Goal: Information Seeking & Learning: Compare options

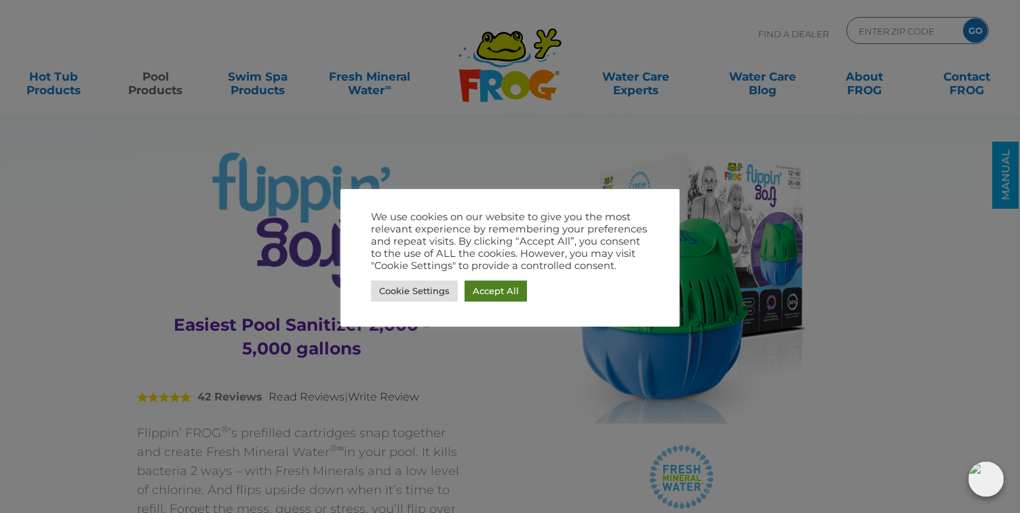
click at [489, 292] on link "Accept All" at bounding box center [496, 291] width 62 height 21
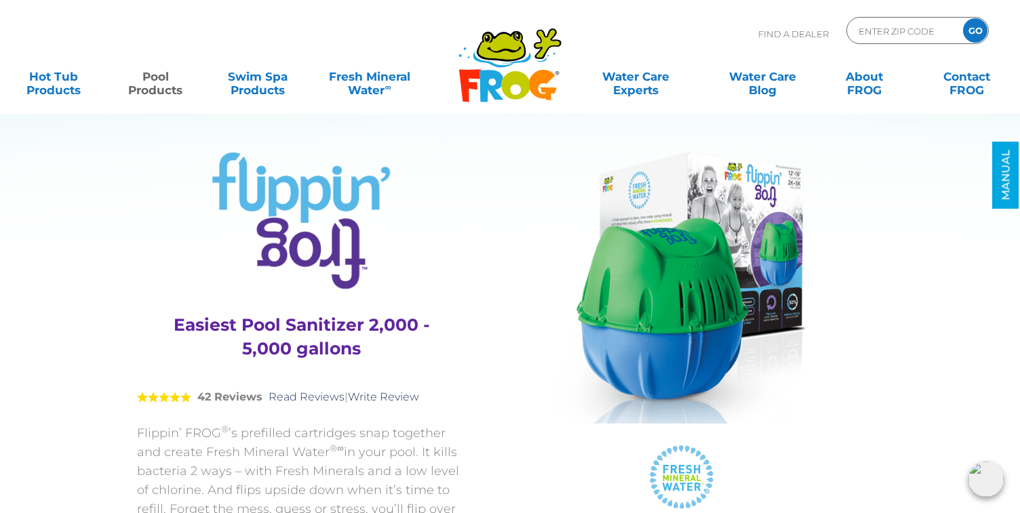
click at [753, 419] on img at bounding box center [681, 288] width 250 height 271
click at [651, 322] on img at bounding box center [681, 288] width 250 height 271
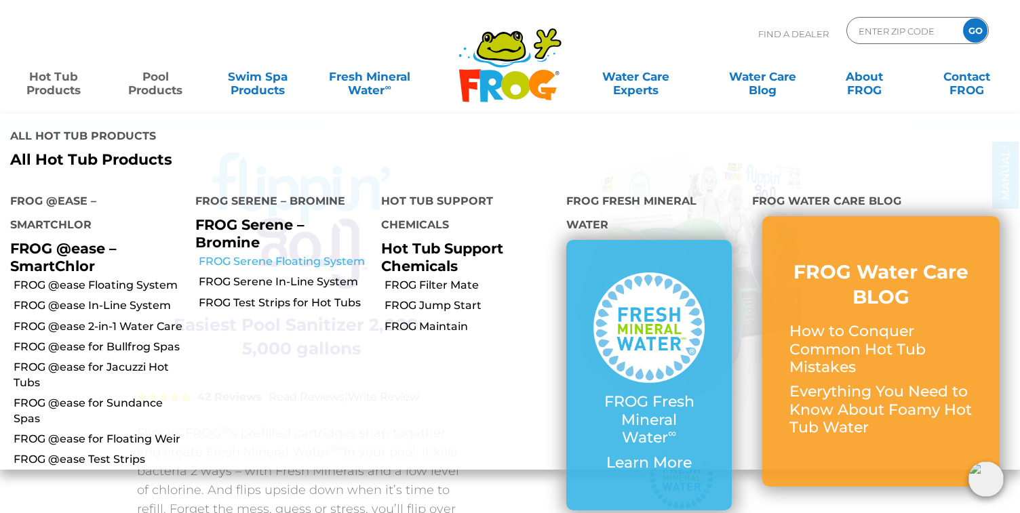
click at [262, 254] on link "FROG Serene Floating System" at bounding box center [285, 261] width 172 height 15
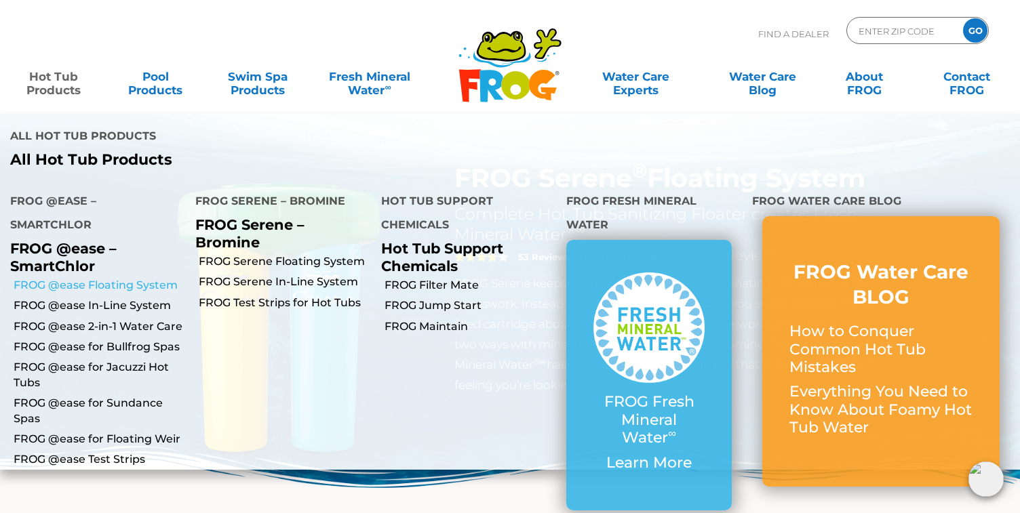
click at [77, 278] on link "FROG @ease Floating System" at bounding box center [100, 285] width 172 height 15
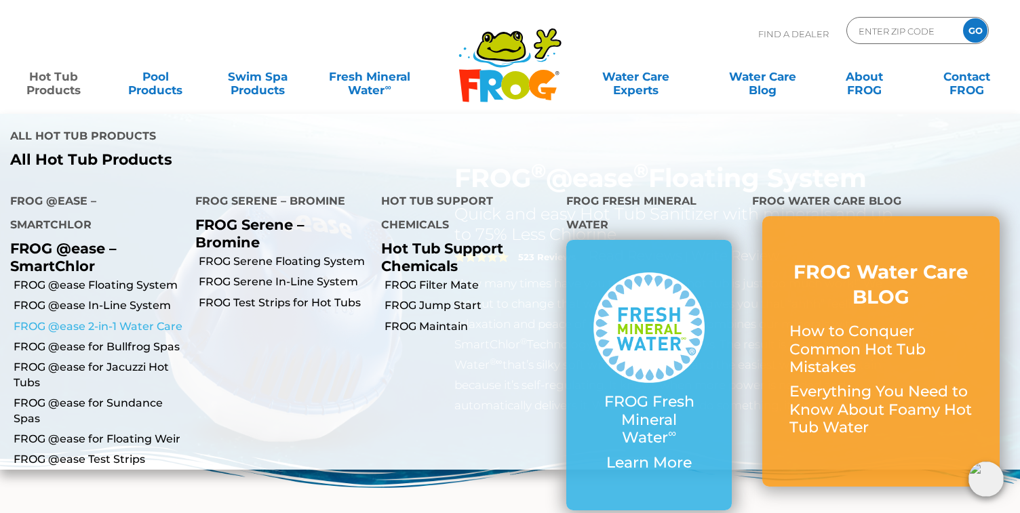
click at [82, 319] on link "FROG @ease 2-in-1 Water Care" at bounding box center [100, 326] width 172 height 15
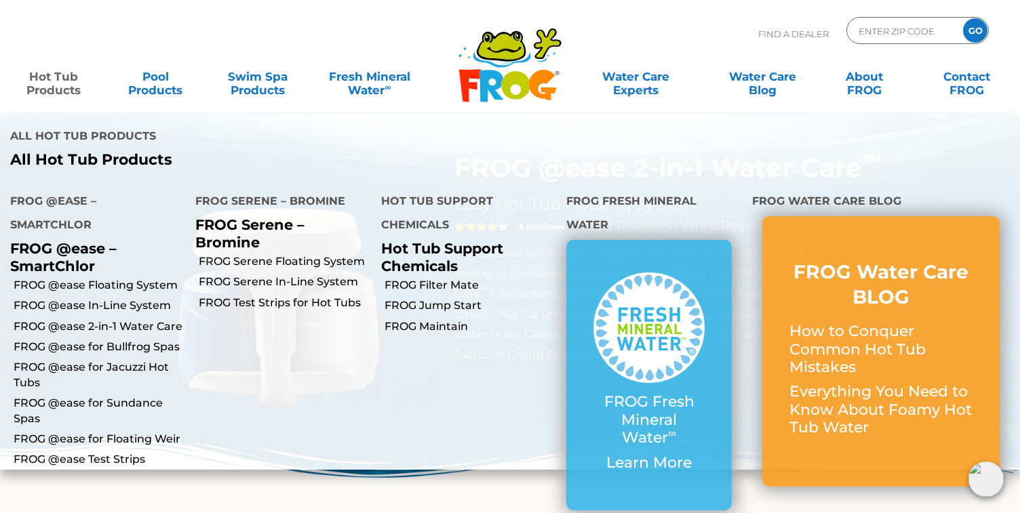
scroll to position [20, 0]
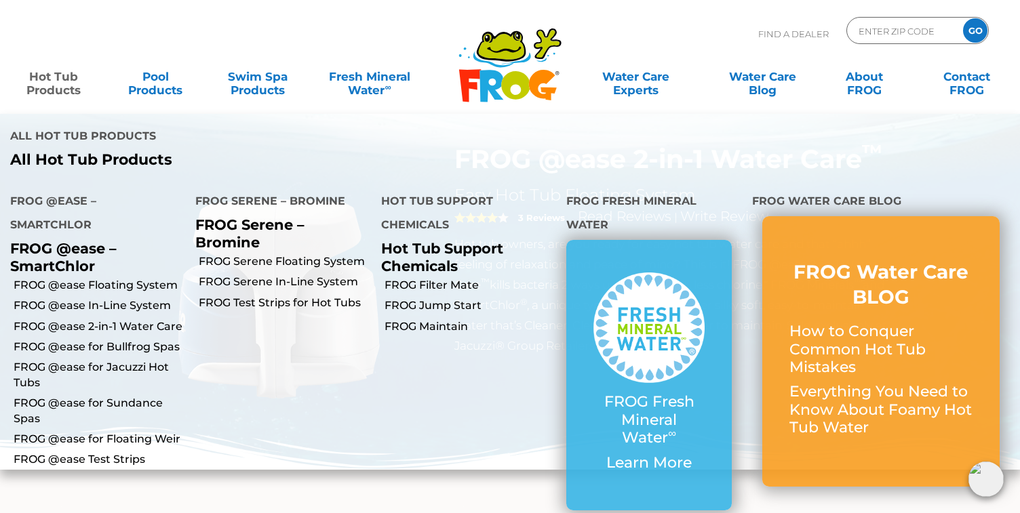
click at [50, 79] on link "Hot Tub Products" at bounding box center [53, 76] width 79 height 27
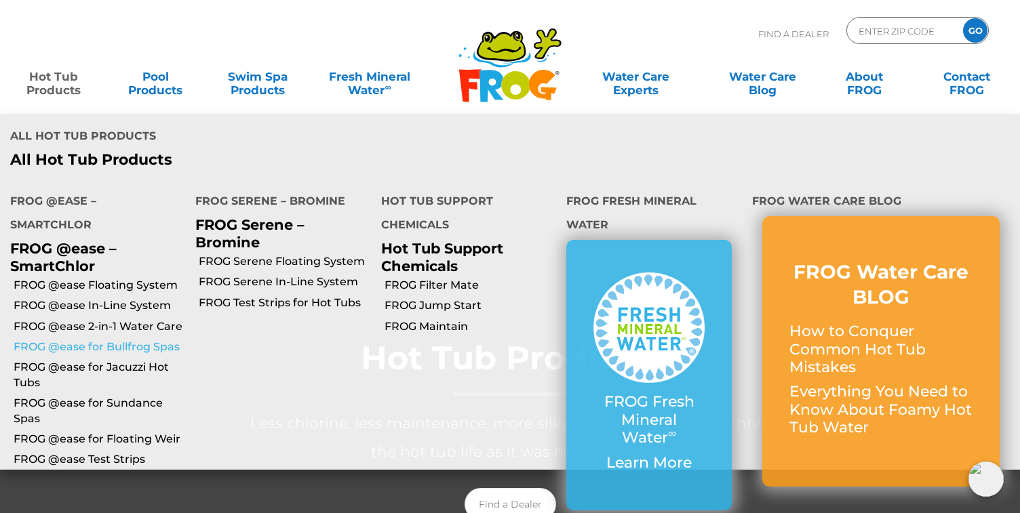
click at [62, 340] on link "FROG @ease for Bullfrog Spas" at bounding box center [100, 347] width 172 height 15
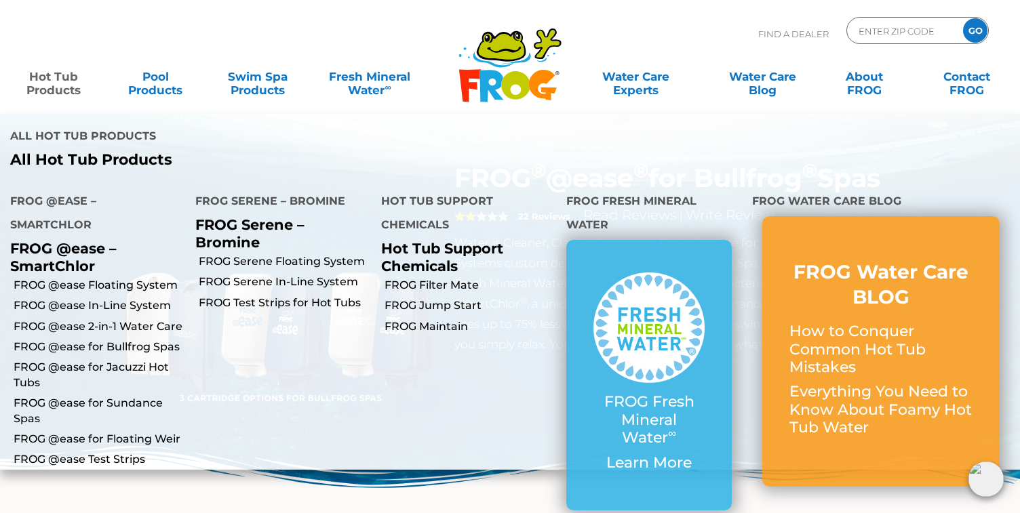
click at [45, 87] on link "Hot Tub Products" at bounding box center [53, 76] width 79 height 27
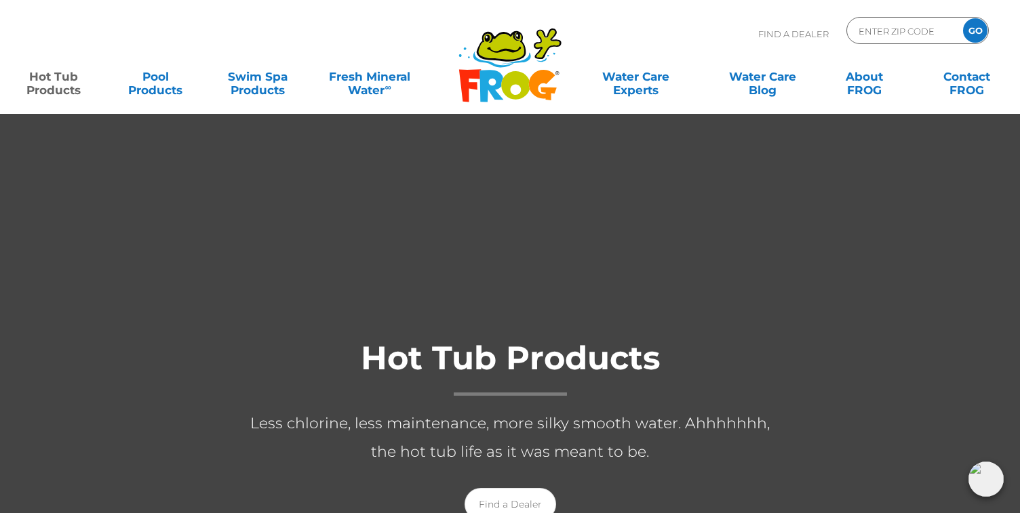
click at [45, 87] on link "Hot Tub Products" at bounding box center [53, 76] width 79 height 27
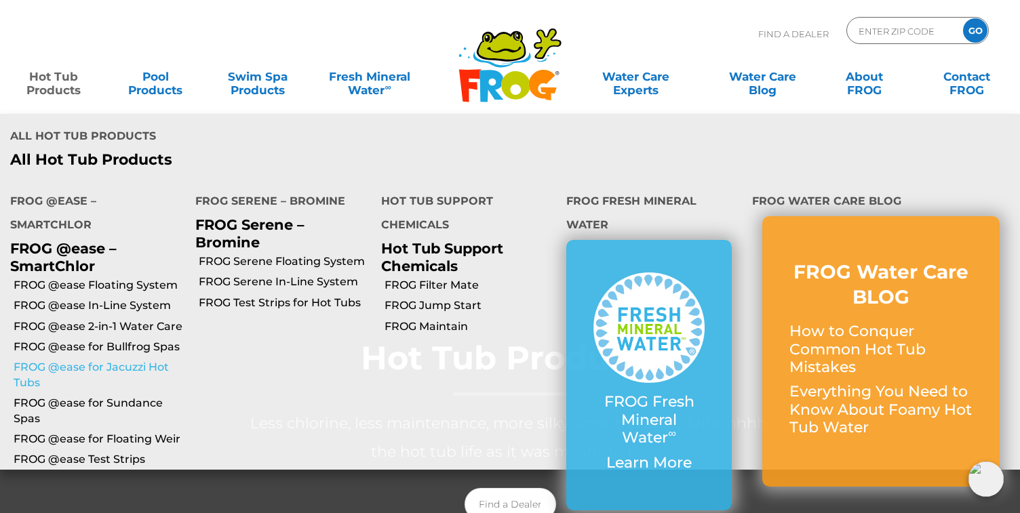
click at [75, 360] on link "FROG @ease for Jacuzzi Hot Tubs" at bounding box center [100, 375] width 172 height 31
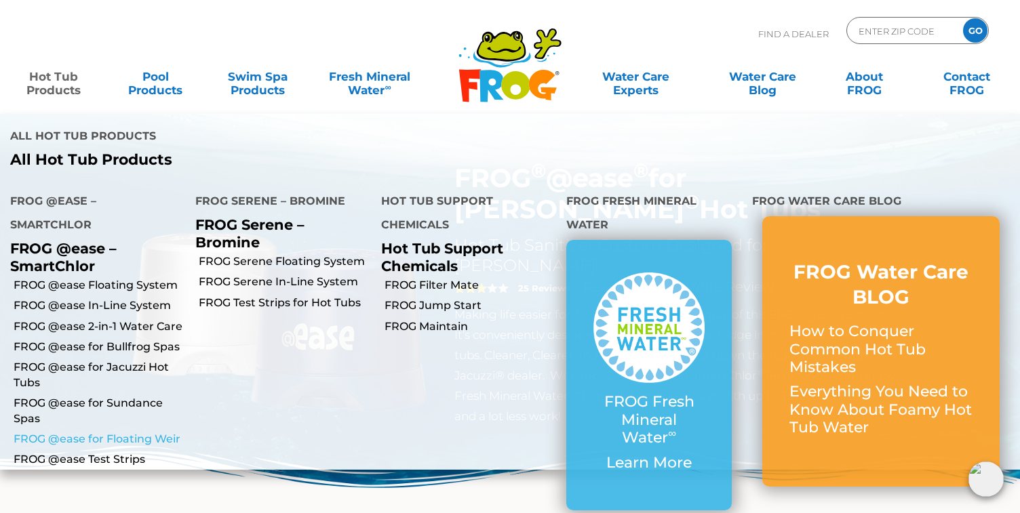
click at [72, 432] on link "FROG @ease for Floating Weir" at bounding box center [100, 439] width 172 height 15
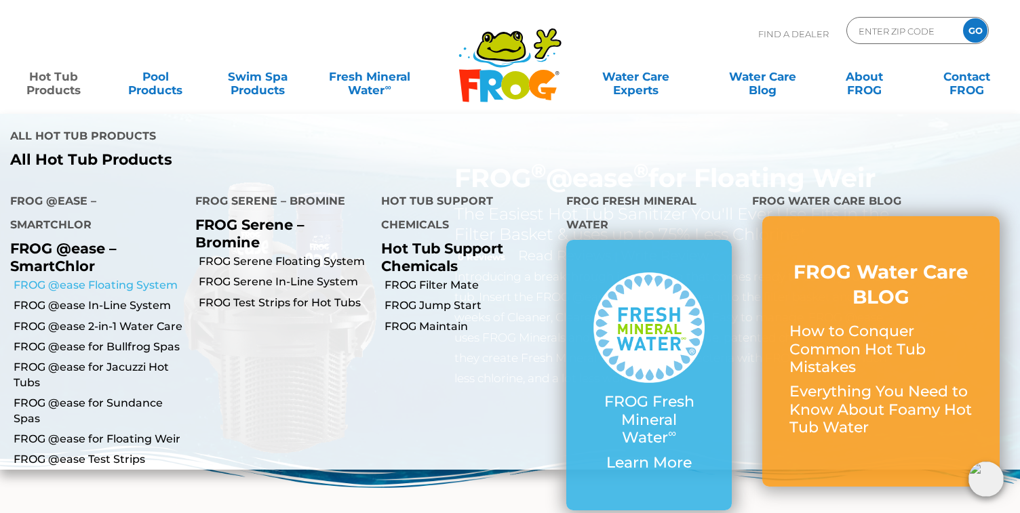
click at [65, 278] on link "FROG @ease Floating System" at bounding box center [100, 285] width 172 height 15
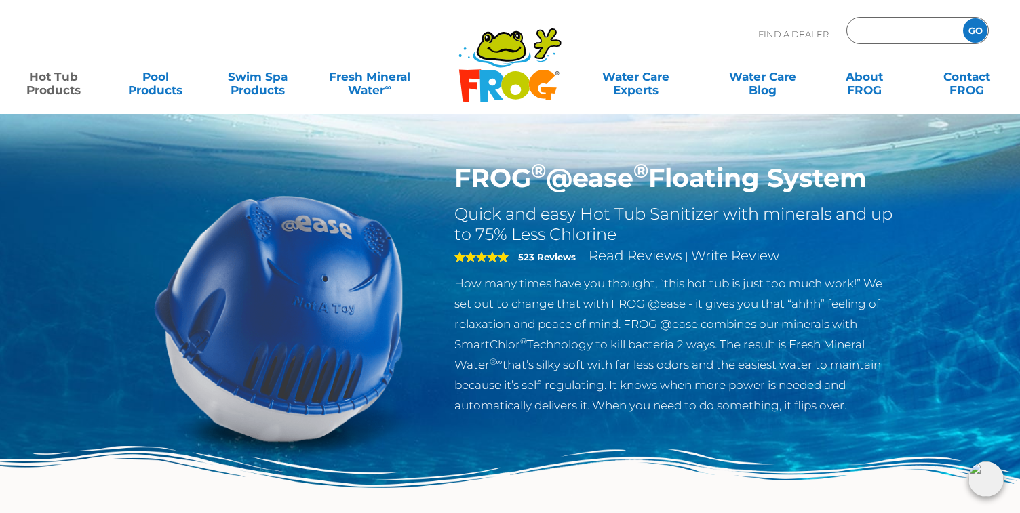
click at [868, 32] on input "Zip Code Form" at bounding box center [903, 31] width 92 height 20
type input "ENTER ZIP CODE"
click at [512, 88] on icon ".st130{clip-path:url(#SVGID_2_);fill-rule:evenodd;clip-rule:evenodd;fill:#C3CC0…" at bounding box center [510, 65] width 104 height 76
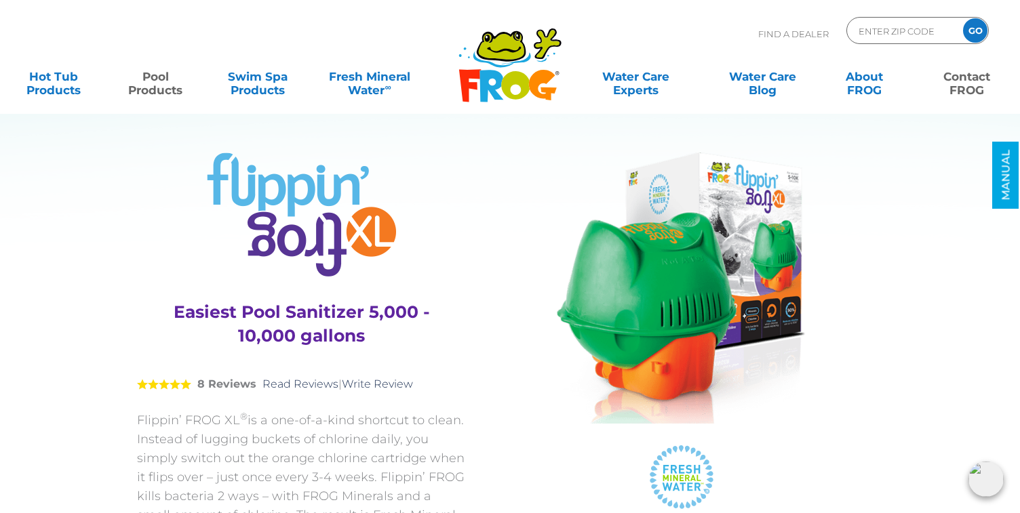
click at [974, 86] on link "Contact FROG" at bounding box center [966, 76] width 79 height 27
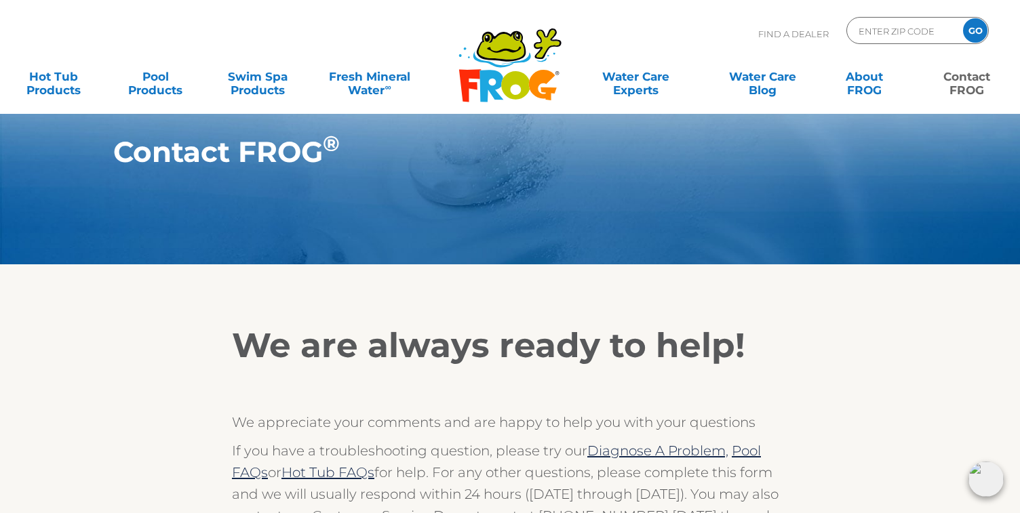
click at [513, 59] on icon at bounding box center [501, 46] width 45 height 27
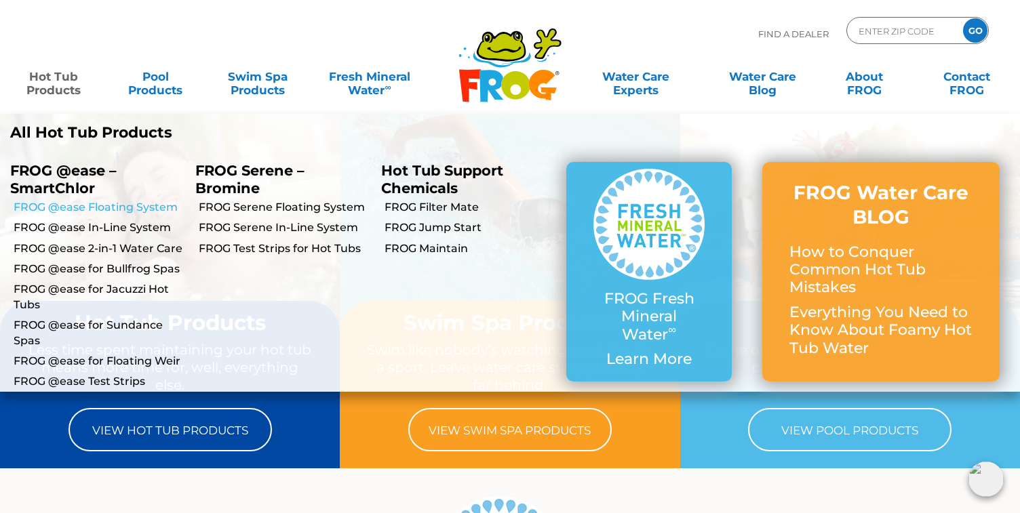
click at [83, 208] on link "FROG @ease Floating System" at bounding box center [100, 207] width 172 height 15
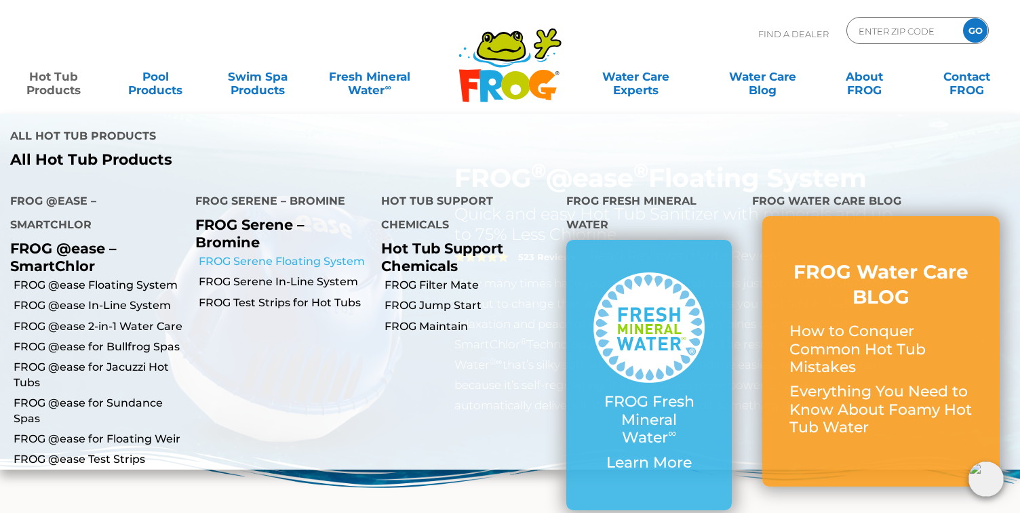
click at [244, 254] on link "FROG Serene Floating System" at bounding box center [285, 261] width 172 height 15
